Goal: Communication & Community: Connect with others

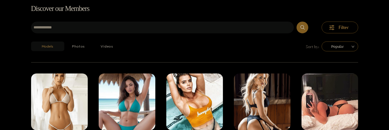
scroll to position [35, 0]
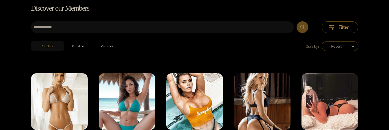
click at [304, 29] on icon "submit" at bounding box center [302, 27] width 4 height 5
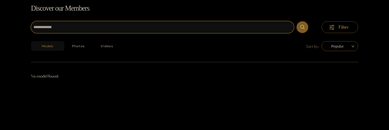
drag, startPoint x: 76, startPoint y: 27, endPoint x: 45, endPoint y: 28, distance: 31.1
click at [45, 28] on input "**********" at bounding box center [162, 27] width 263 height 12
type input "******"
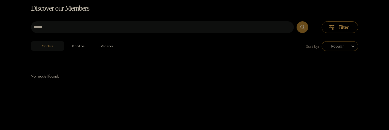
click at [298, 28] on button "submit" at bounding box center [303, 27] width 12 height 12
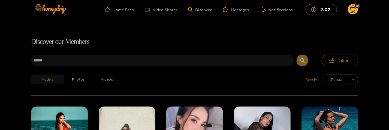
scroll to position [0, 0]
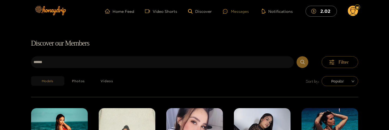
click at [247, 10] on div "Messages" at bounding box center [236, 11] width 26 height 6
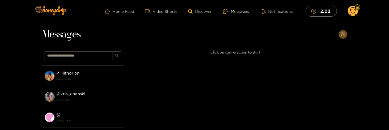
scroll to position [147, 0]
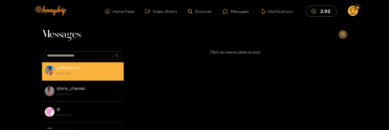
click at [92, 74] on strong "[DATE] 19:06" at bounding box center [89, 73] width 64 height 5
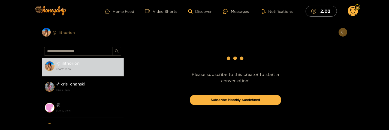
click at [68, 30] on div "Preview @ lilithorion" at bounding box center [83, 32] width 82 height 9
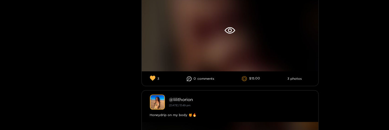
scroll to position [883, 0]
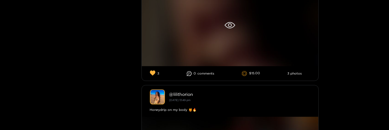
click at [277, 38] on div at bounding box center [230, 25] width 177 height 82
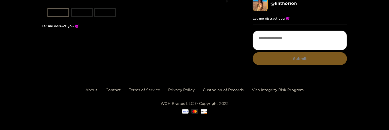
scroll to position [29, 0]
click at [80, 17] on li "slide item 2" at bounding box center [82, 12] width 22 height 9
click at [113, 17] on li "slide item 3" at bounding box center [105, 12] width 22 height 9
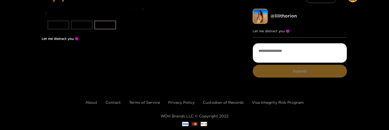
scroll to position [0, 0]
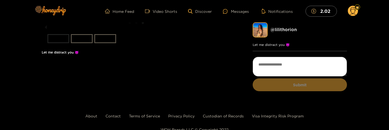
click at [82, 43] on li "slide item 2" at bounding box center [82, 38] width 22 height 9
click at [56, 43] on li "slide item 1" at bounding box center [58, 38] width 22 height 9
click at [199, 13] on link "Discover" at bounding box center [200, 11] width 24 height 5
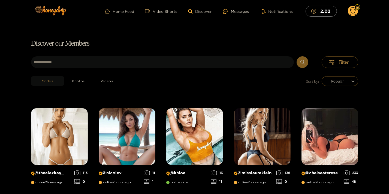
click at [357, 10] on circle at bounding box center [353, 11] width 10 height 10
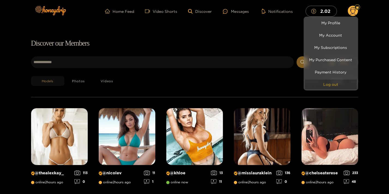
click at [325, 83] on button "Log out" at bounding box center [331, 84] width 52 height 10
